Goal: Information Seeking & Learning: Understand process/instructions

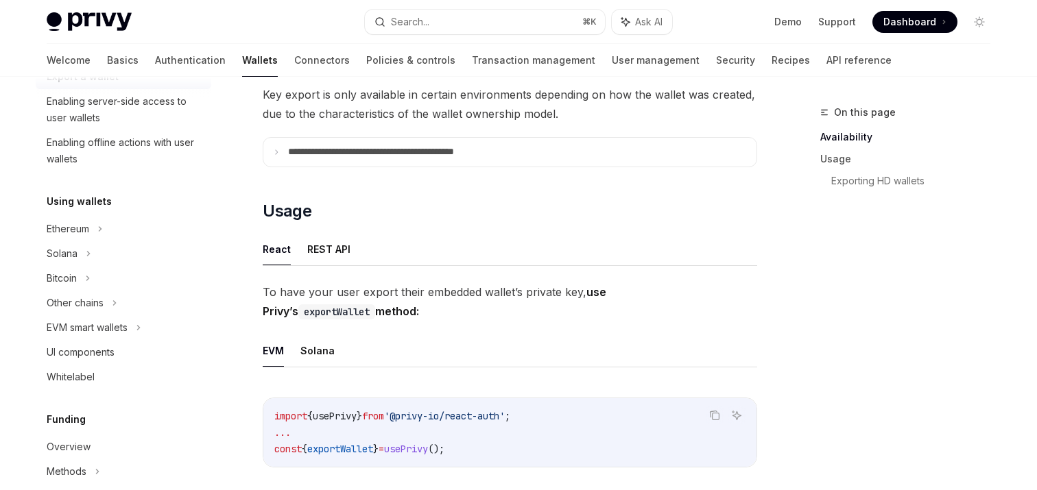
scroll to position [261, 0]
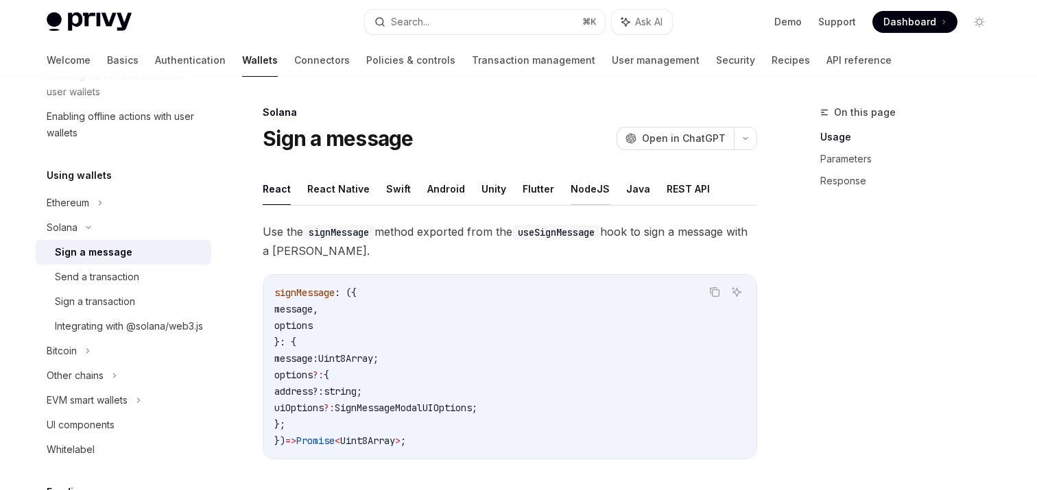
click at [580, 187] on button "NodeJS" at bounding box center [589, 189] width 39 height 32
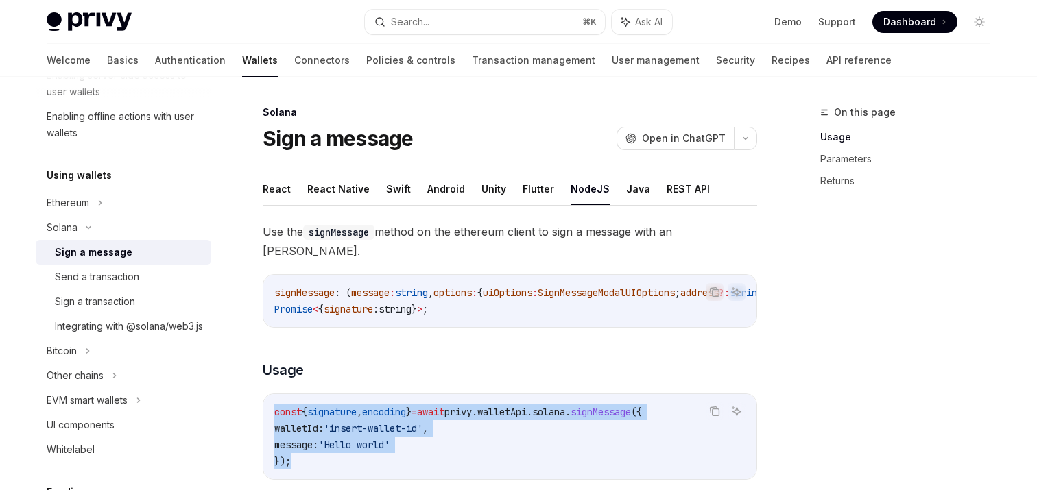
drag, startPoint x: 294, startPoint y: 448, endPoint x: 274, endPoint y: 401, distance: 51.0
click at [274, 404] on code "const { signature , encoding } = await privy . walletApi . solana . signMessage…" at bounding box center [509, 437] width 471 height 66
copy code "const { signature , encoding } = await privy . walletApi . solana . signMessage…"
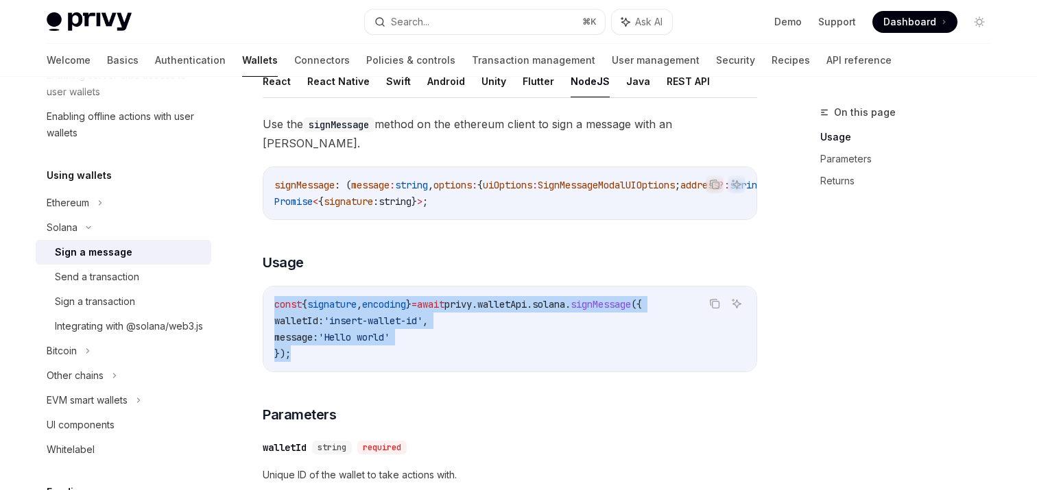
scroll to position [226, 0]
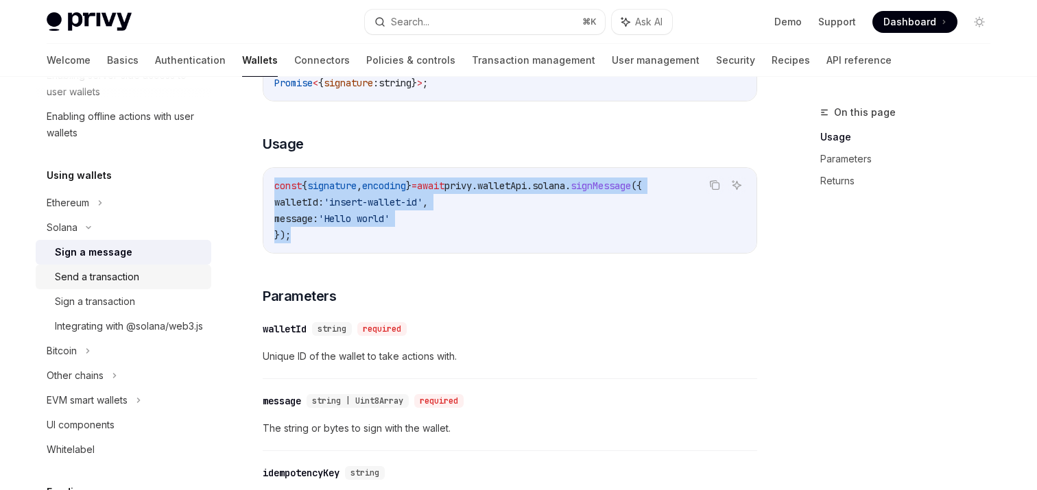
click at [110, 276] on div "Send a transaction" at bounding box center [97, 277] width 84 height 16
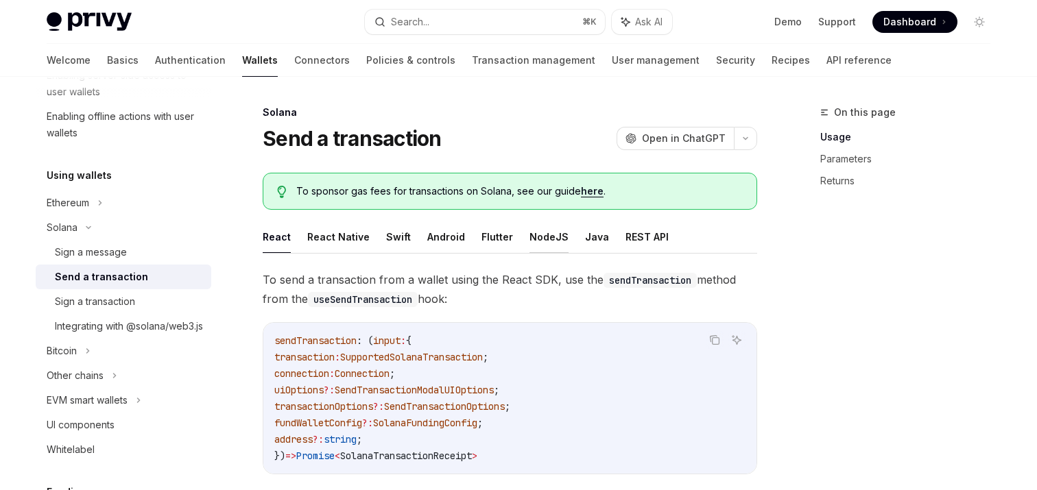
click at [542, 241] on button "NodeJS" at bounding box center [548, 237] width 39 height 32
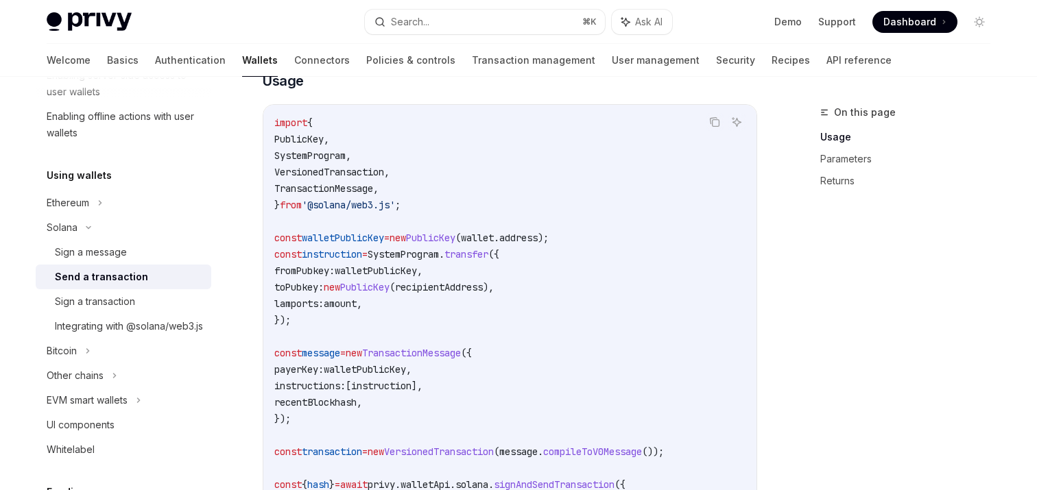
scroll to position [307, 0]
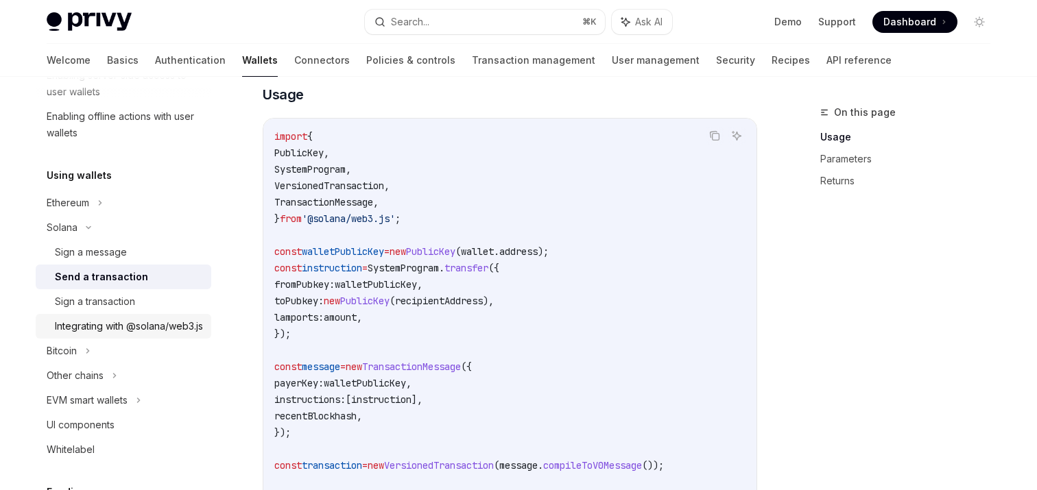
click at [110, 334] on div "Integrating with @solana/web3.js" at bounding box center [129, 326] width 148 height 16
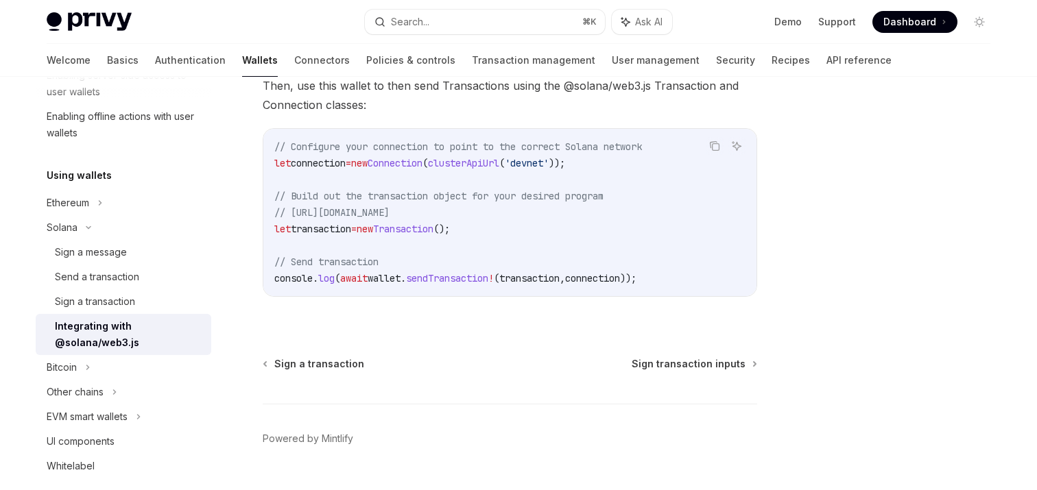
scroll to position [371, 0]
click at [101, 302] on div "Sign a transaction" at bounding box center [95, 301] width 80 height 16
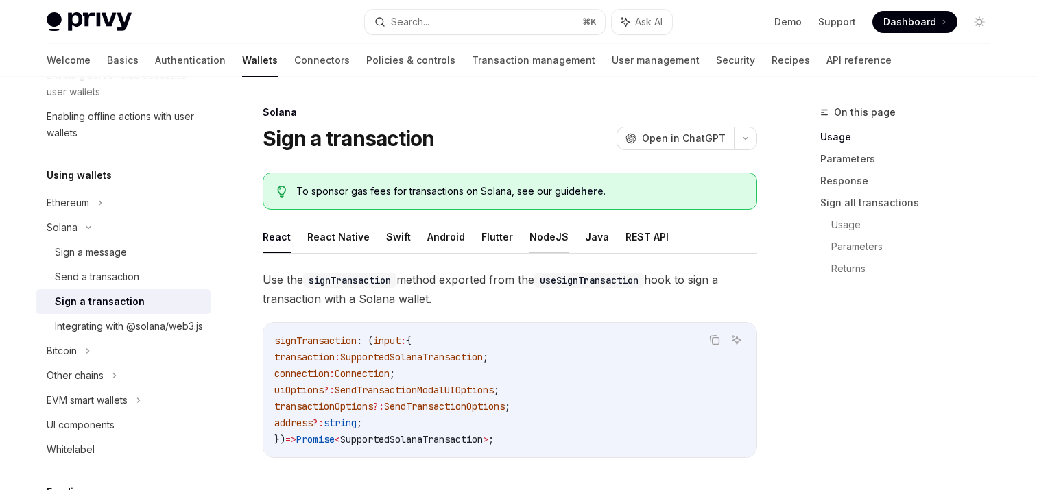
click at [531, 238] on button "NodeJS" at bounding box center [548, 237] width 39 height 32
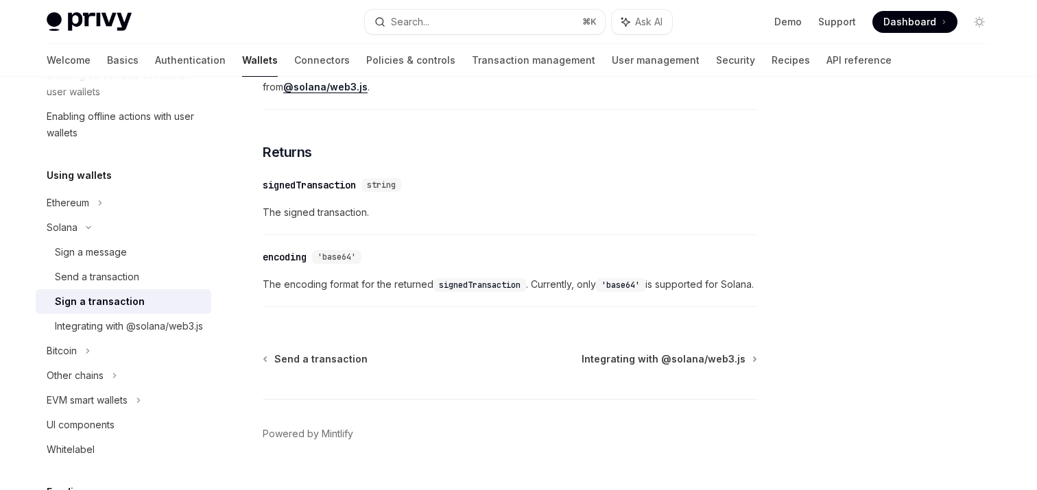
scroll to position [1181, 0]
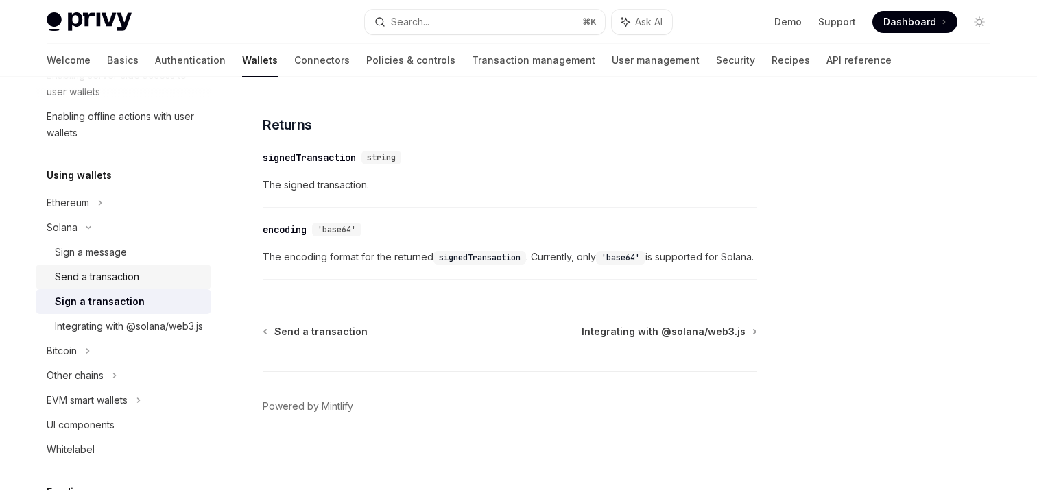
click at [91, 276] on div "Send a transaction" at bounding box center [97, 277] width 84 height 16
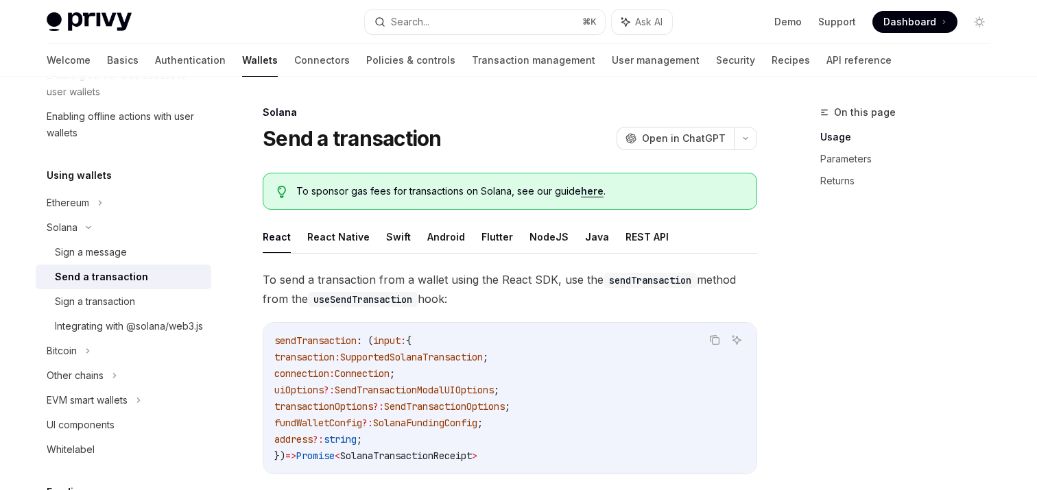
scroll to position [15, 0]
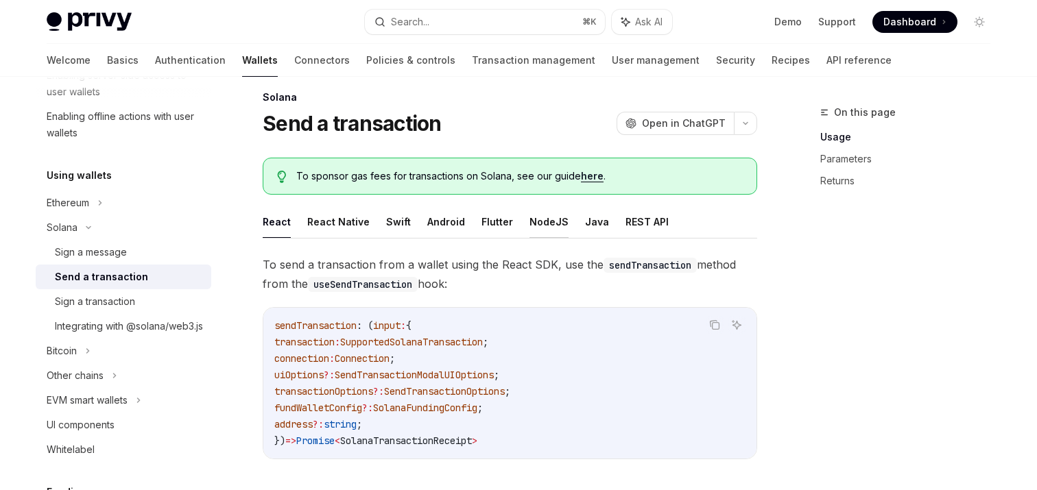
click at [542, 221] on button "NodeJS" at bounding box center [548, 222] width 39 height 32
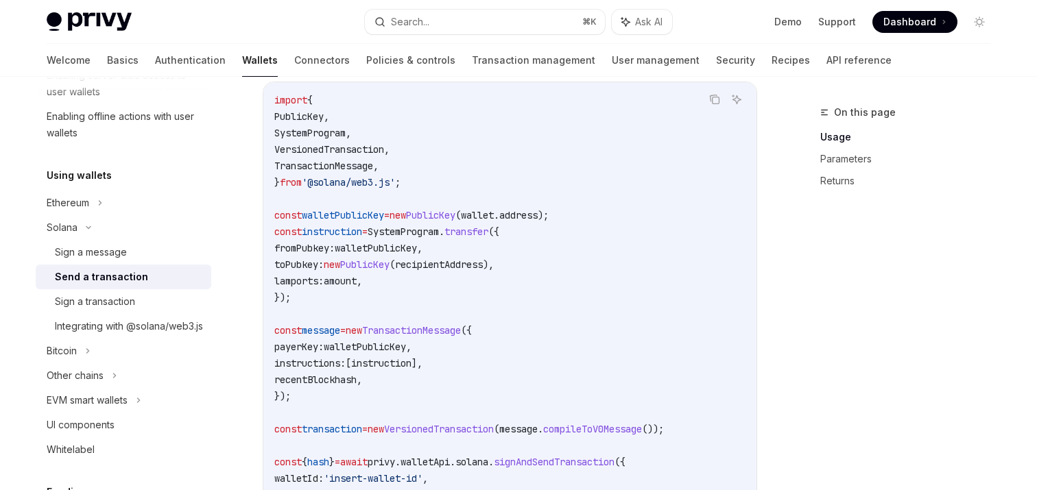
scroll to position [335, 0]
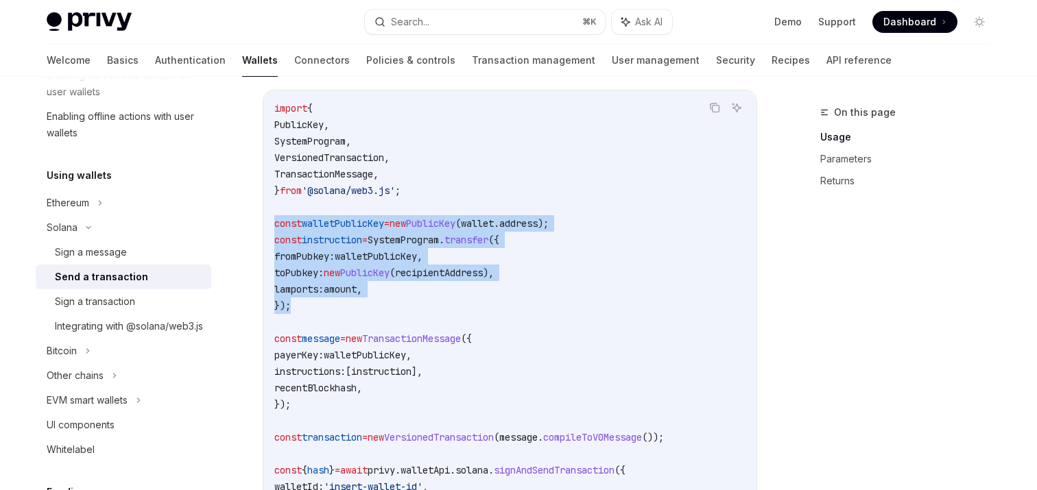
drag, startPoint x: 273, startPoint y: 224, endPoint x: 311, endPoint y: 317, distance: 100.8
click at [311, 317] on div "import { PublicKey , SystemProgram , VersionedTransaction , TransactionMessage …" at bounding box center [509, 323] width 493 height 464
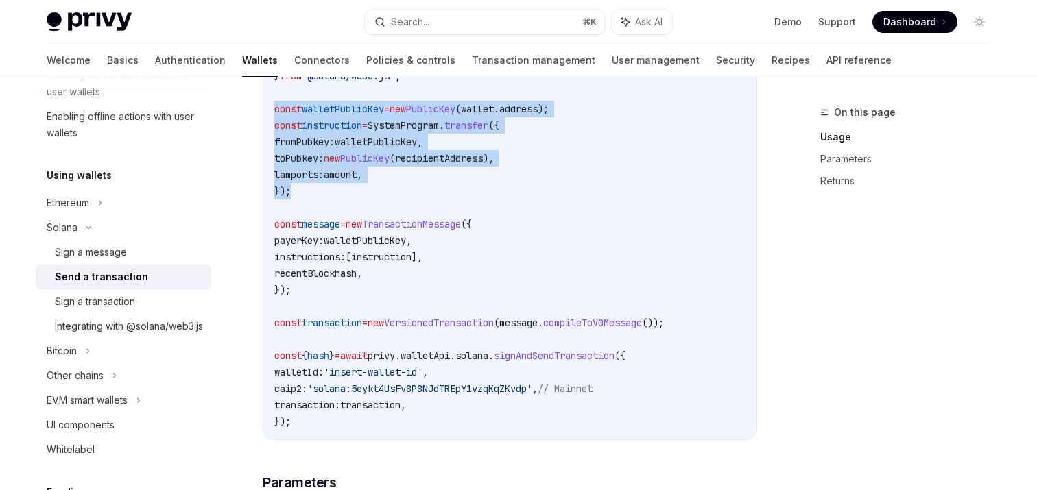
scroll to position [507, 0]
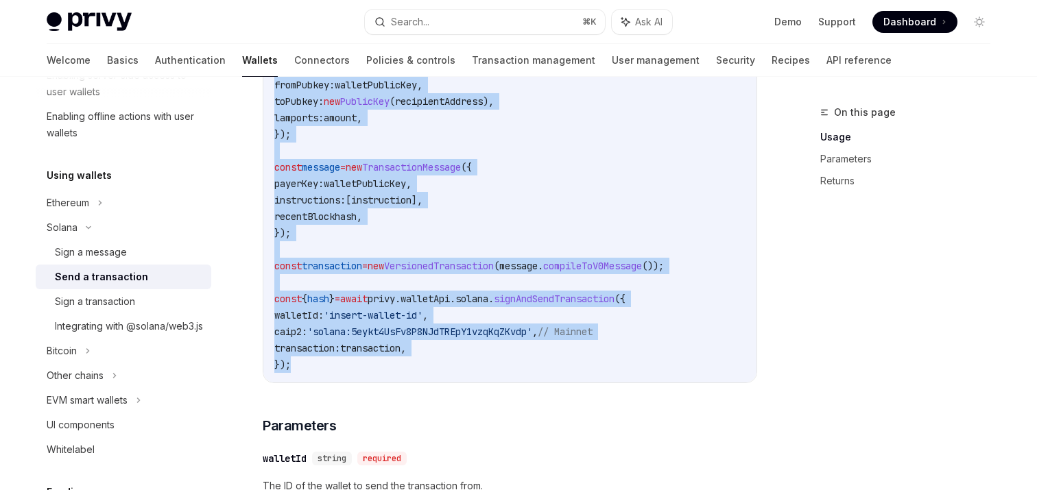
click at [300, 373] on code "import { PublicKey , SystemProgram , VersionedTransaction , TransactionMessage …" at bounding box center [509, 151] width 471 height 444
copy code "const walletPublicKey = new PublicKey ( wallet . address ); const instruction =…"
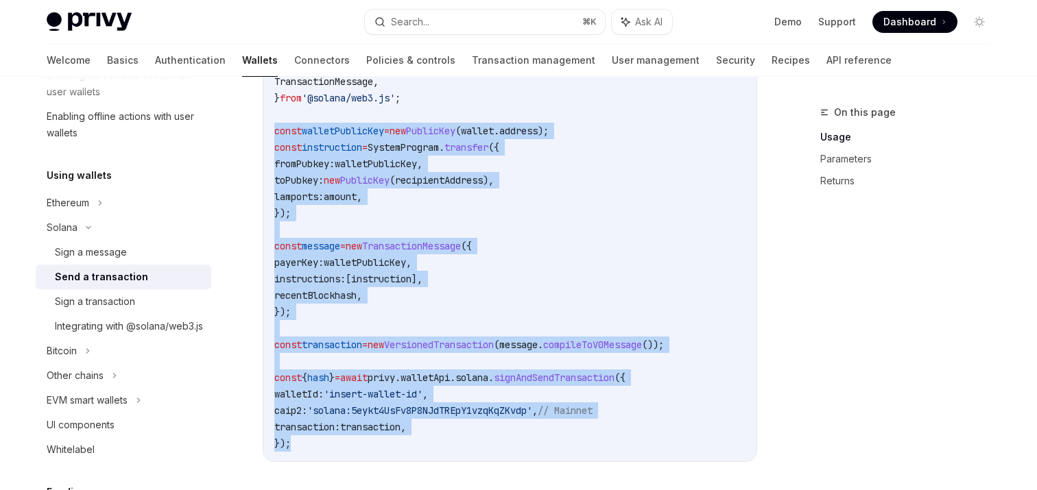
scroll to position [437, 0]
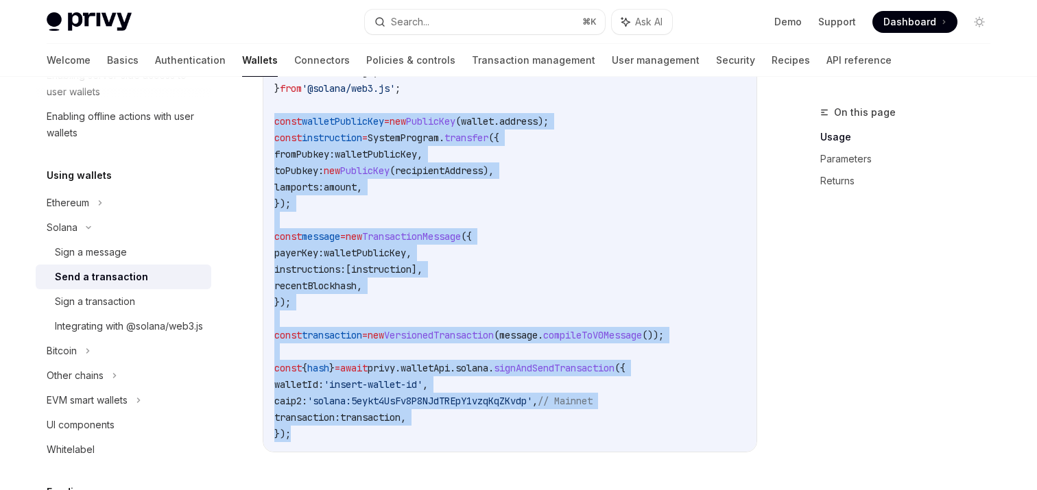
click at [451, 294] on code "import { PublicKey , SystemProgram , VersionedTransaction , TransactionMessage …" at bounding box center [509, 220] width 471 height 444
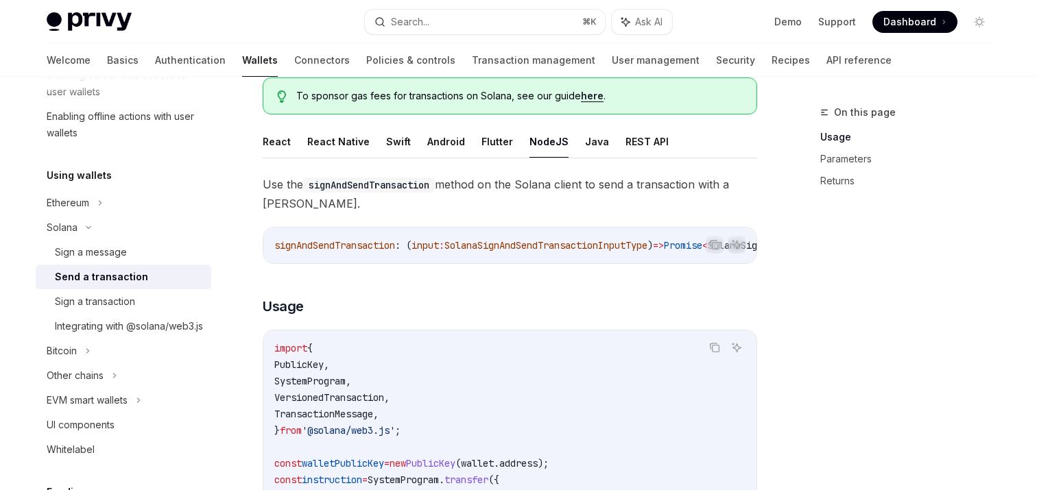
scroll to position [170, 0]
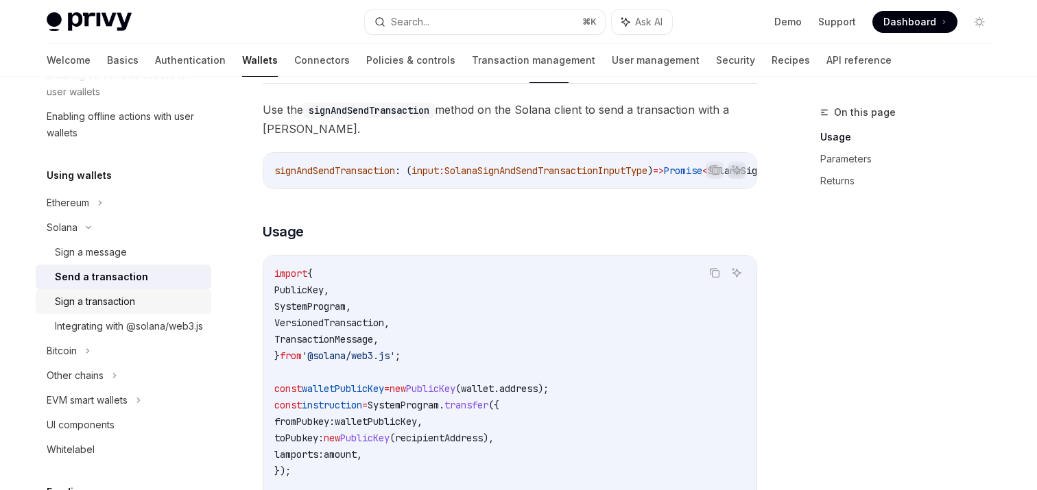
click at [97, 298] on div "Sign a transaction" at bounding box center [95, 301] width 80 height 16
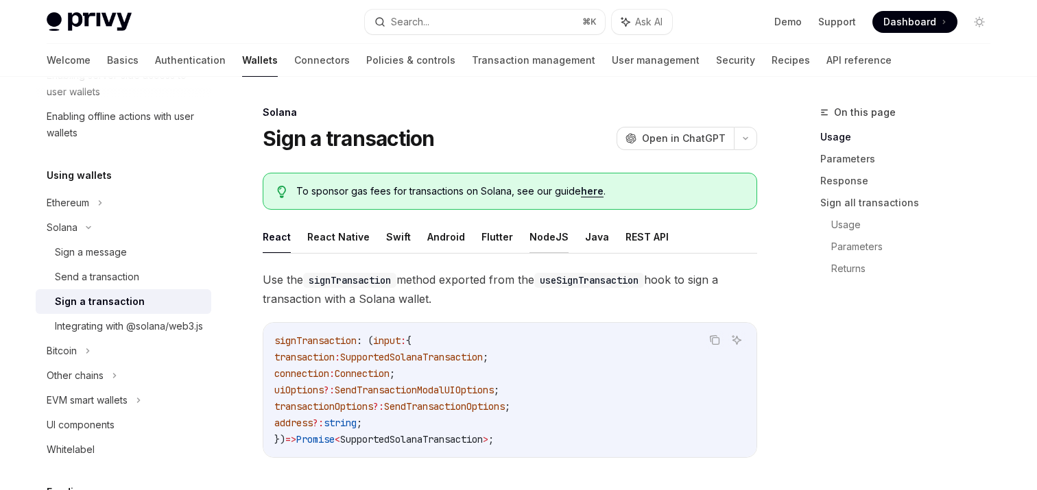
click at [541, 237] on button "NodeJS" at bounding box center [548, 237] width 39 height 32
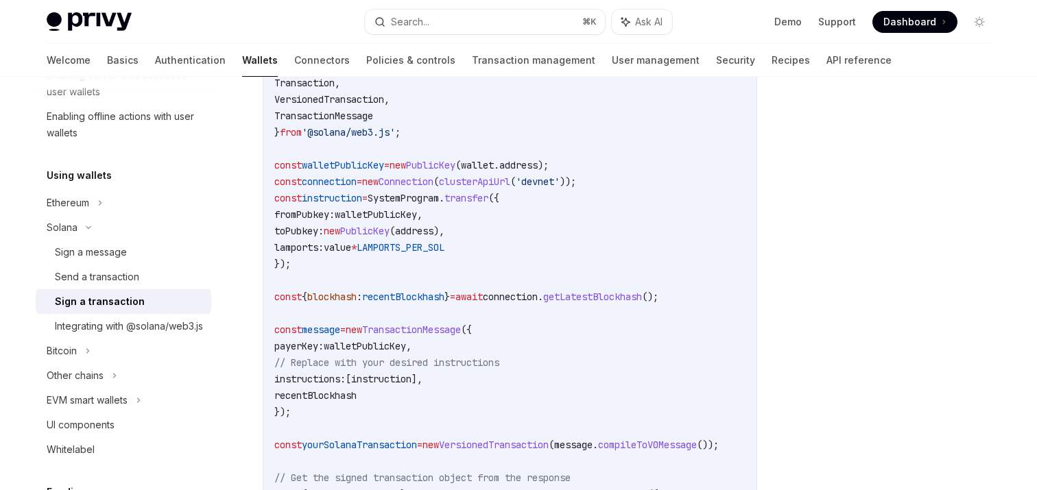
scroll to position [461, 0]
click at [439, 296] on span "recentBlockhash" at bounding box center [403, 295] width 82 height 12
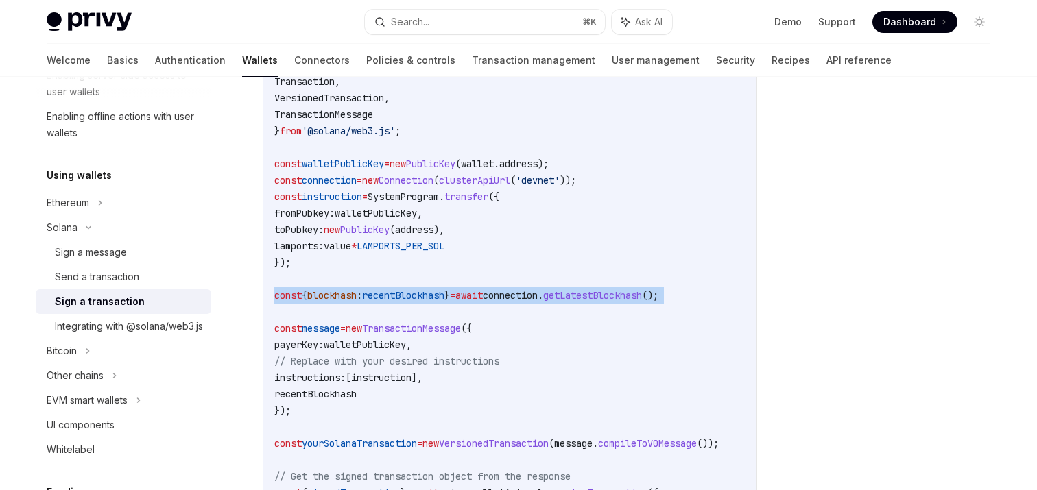
copy code "const { blockhash : recentBlockhash } = await connection . getLatestBlockhash (…"
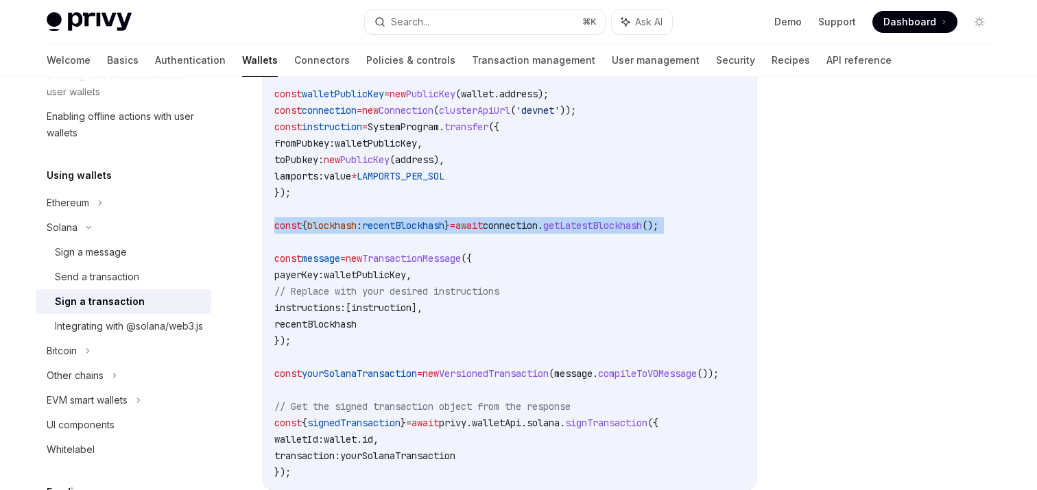
scroll to position [557, 0]
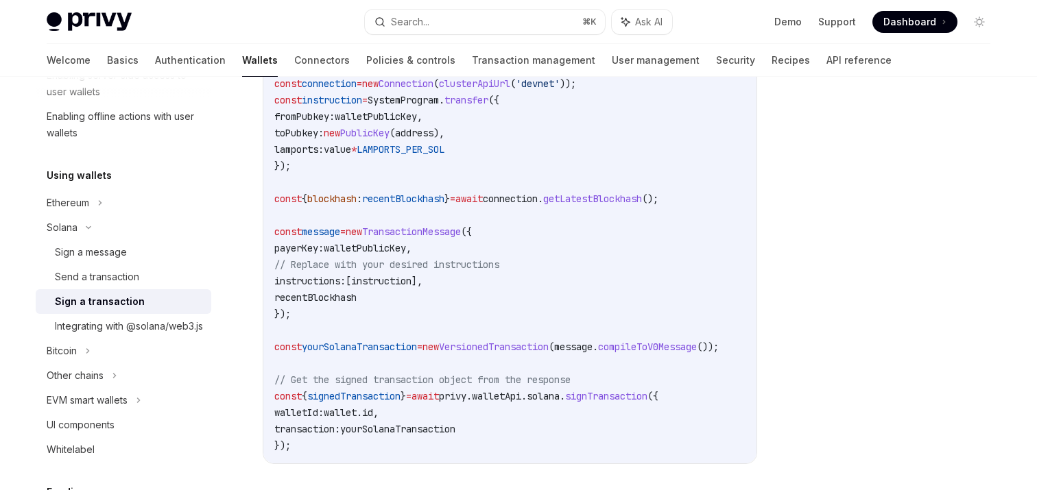
click at [813, 217] on div at bounding box center [897, 297] width 208 height 386
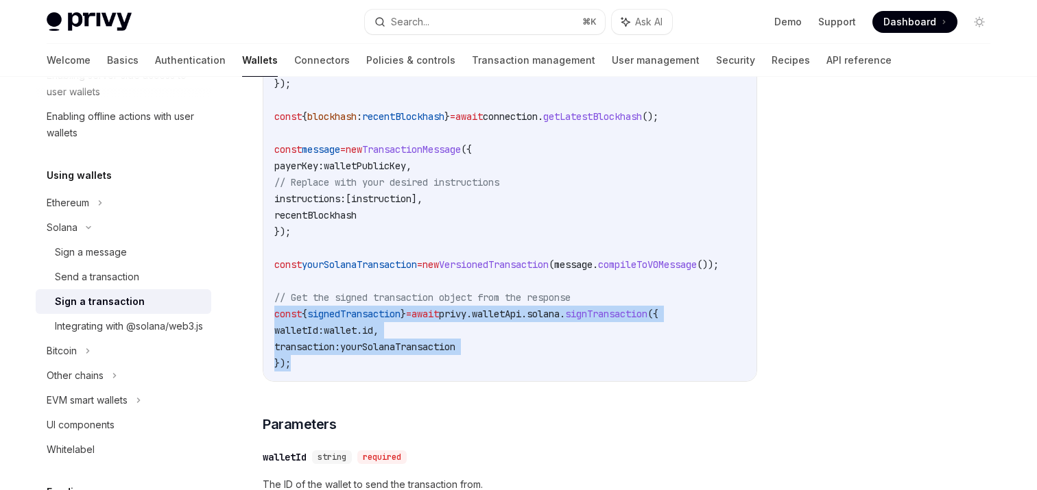
drag, startPoint x: 293, startPoint y: 367, endPoint x: 271, endPoint y: 322, distance: 50.3
click at [271, 322] on div "import { clusterApiUrl , Connection , LAMPORTS_PER_SOL , PublicKey , SystemProg…" at bounding box center [509, 83] width 493 height 595
copy code "const { signedTransaction } = await privy . walletApi . [GEOGRAPHIC_DATA] . sig…"
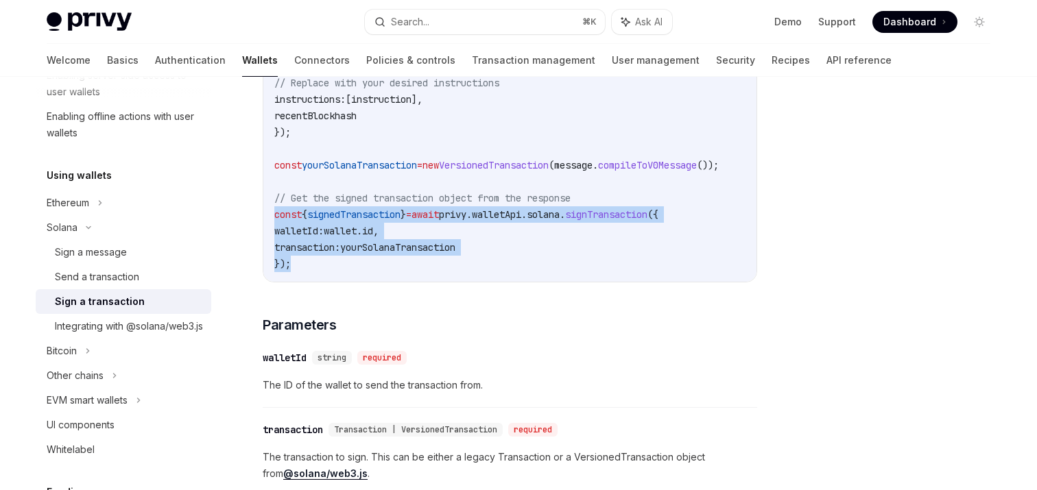
scroll to position [752, 0]
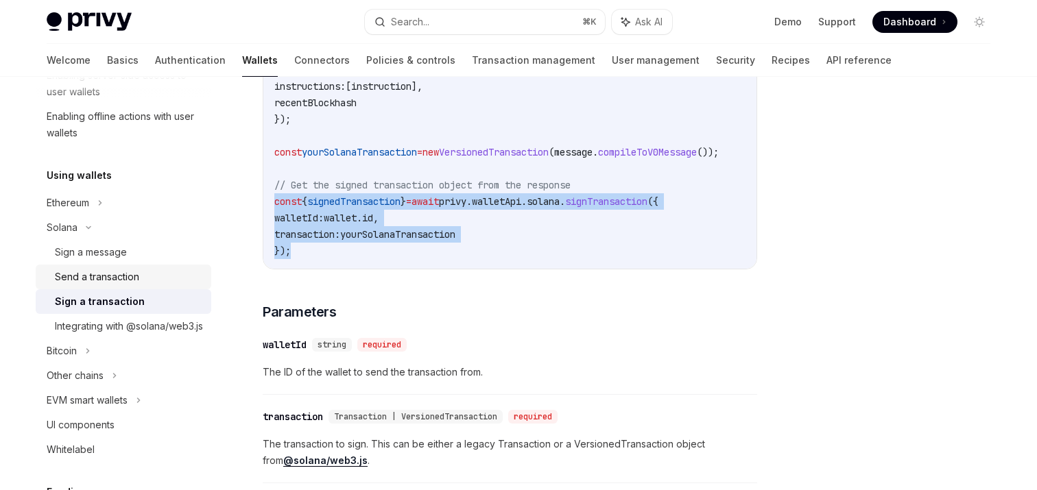
click at [112, 274] on div "Send a transaction" at bounding box center [97, 277] width 84 height 16
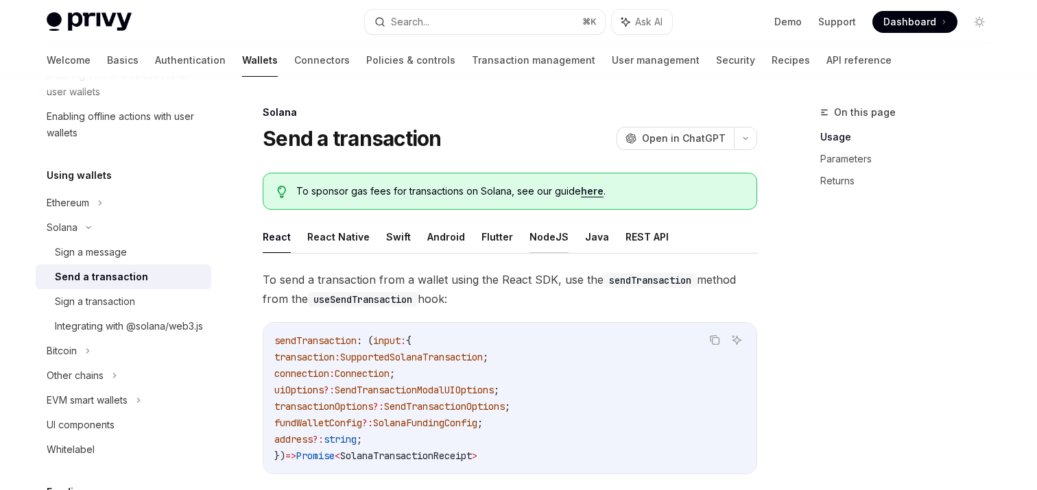
click at [544, 240] on button "NodeJS" at bounding box center [548, 237] width 39 height 32
type textarea "*"
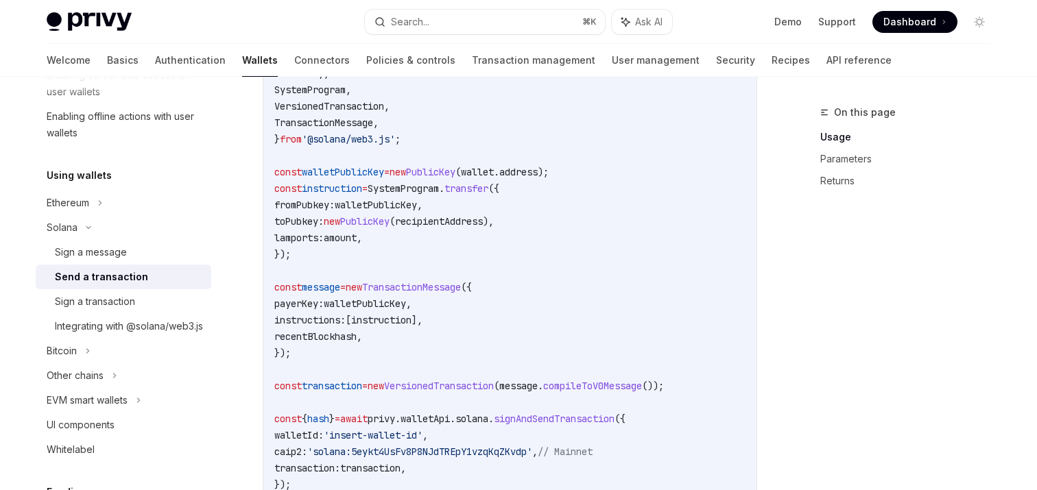
scroll to position [538, 0]
